Goal: Transaction & Acquisition: Obtain resource

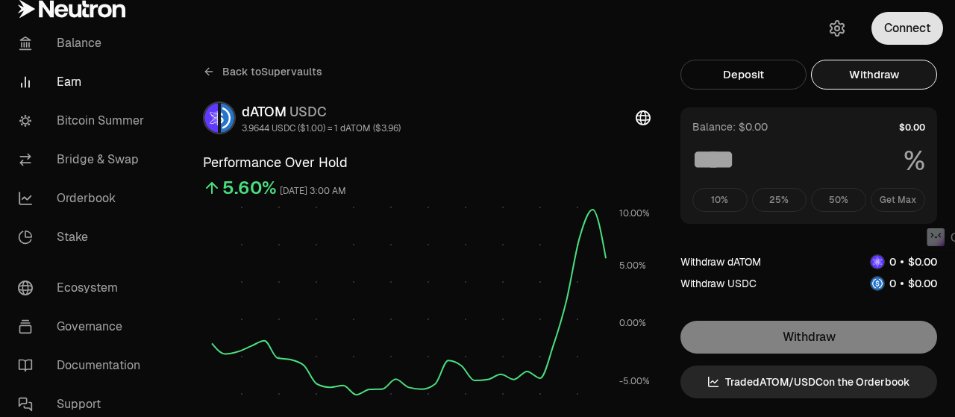
click at [910, 26] on button "Connect" at bounding box center [908, 28] width 72 height 33
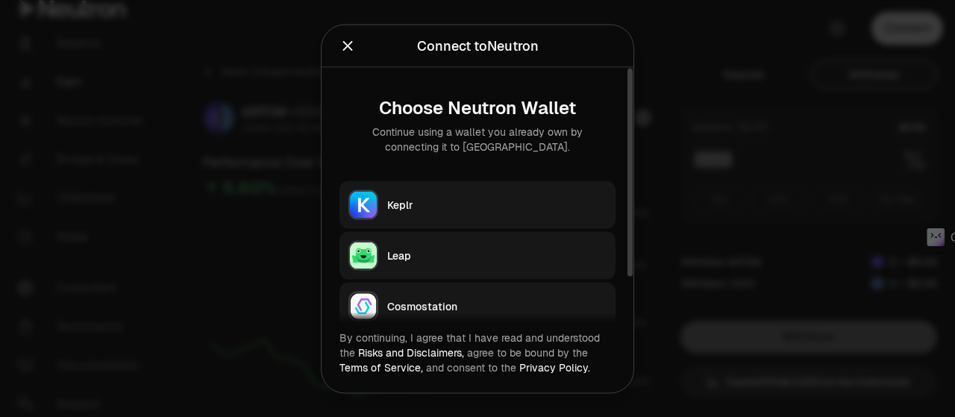
click at [442, 199] on div "Keplr" at bounding box center [496, 204] width 219 height 15
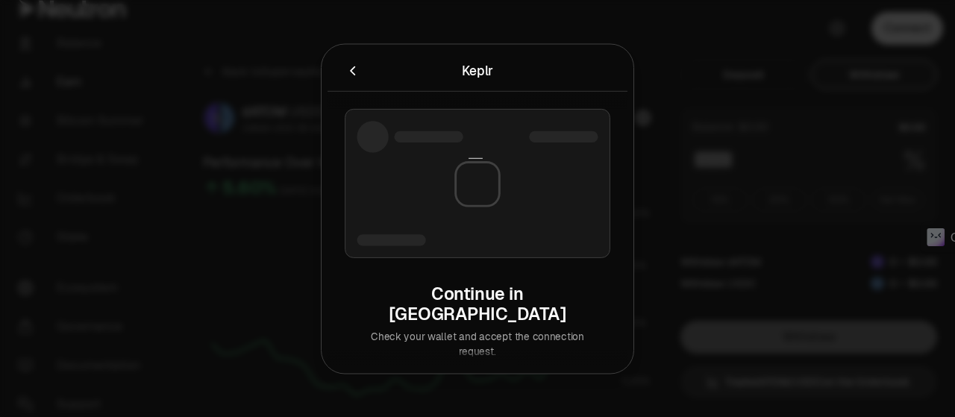
type input "***"
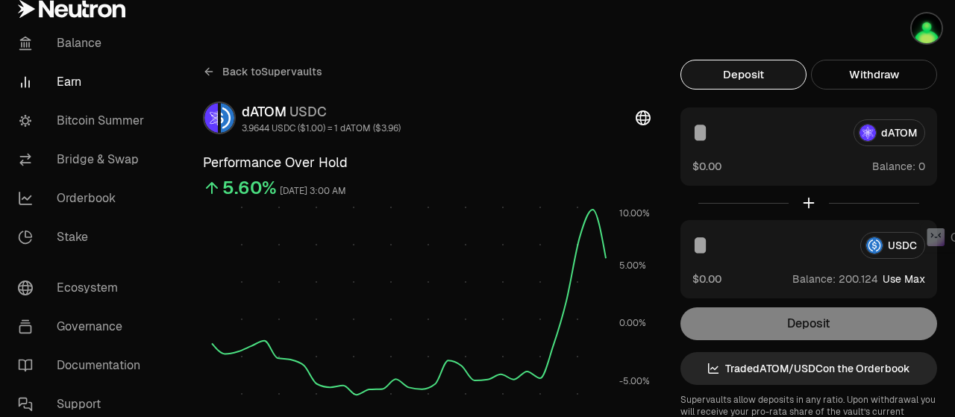
click at [592, 80] on div "Back to Supervaults" at bounding box center [427, 72] width 448 height 24
